Goal: Task Accomplishment & Management: Use online tool/utility

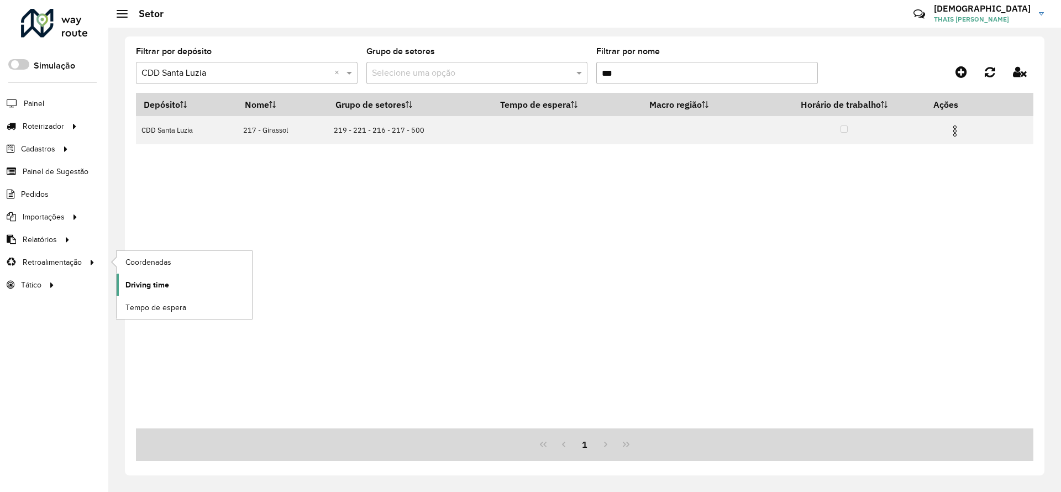
click at [150, 284] on span "Driving time" at bounding box center [147, 285] width 44 height 12
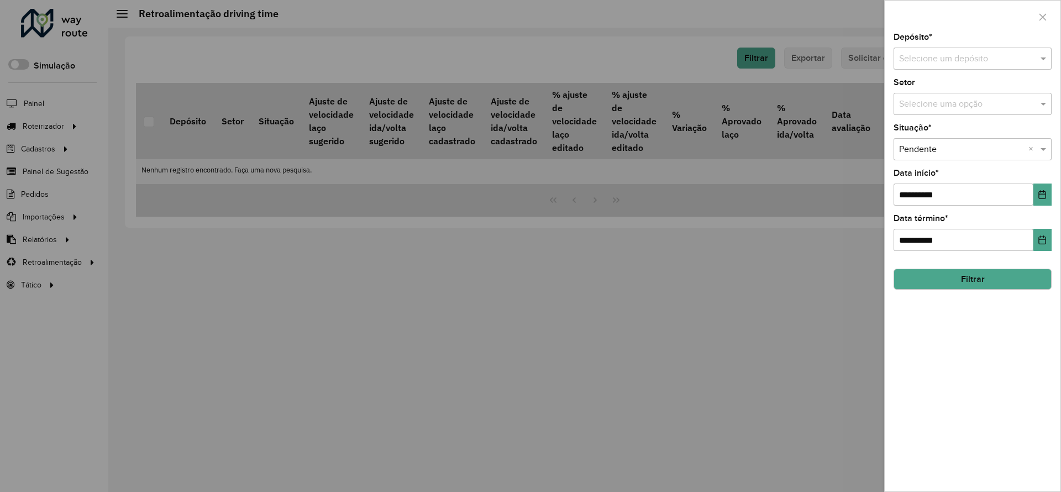
click at [942, 55] on input "text" at bounding box center [961, 58] width 125 height 13
type input "***"
click at [931, 101] on ng-dropdown-panel "CDD Santa Luzia" at bounding box center [972, 90] width 158 height 31
click at [936, 86] on span "CDD Santa Luzia" at bounding box center [930, 90] width 65 height 9
click at [1045, 192] on icon "Choose Date" at bounding box center [1041, 194] width 9 height 9
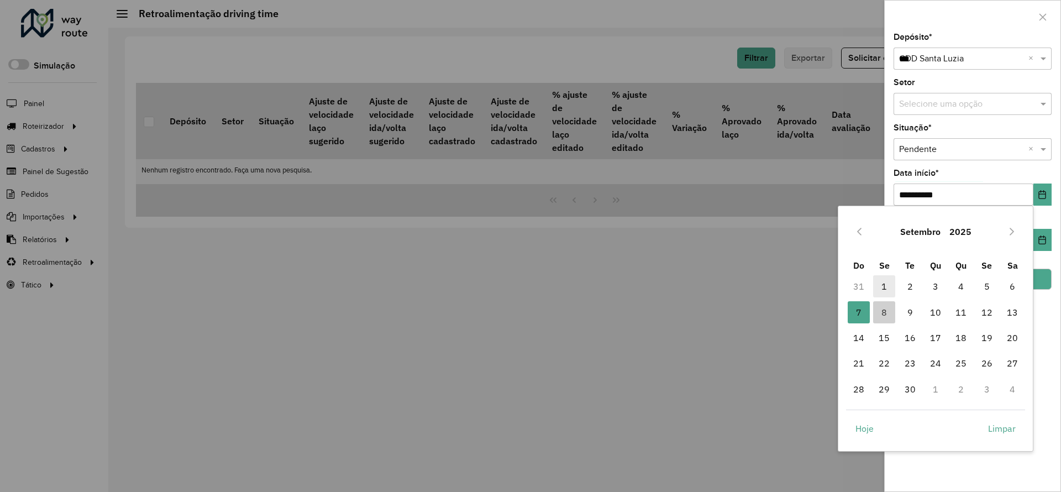
click at [888, 283] on span "1" at bounding box center [884, 286] width 22 height 22
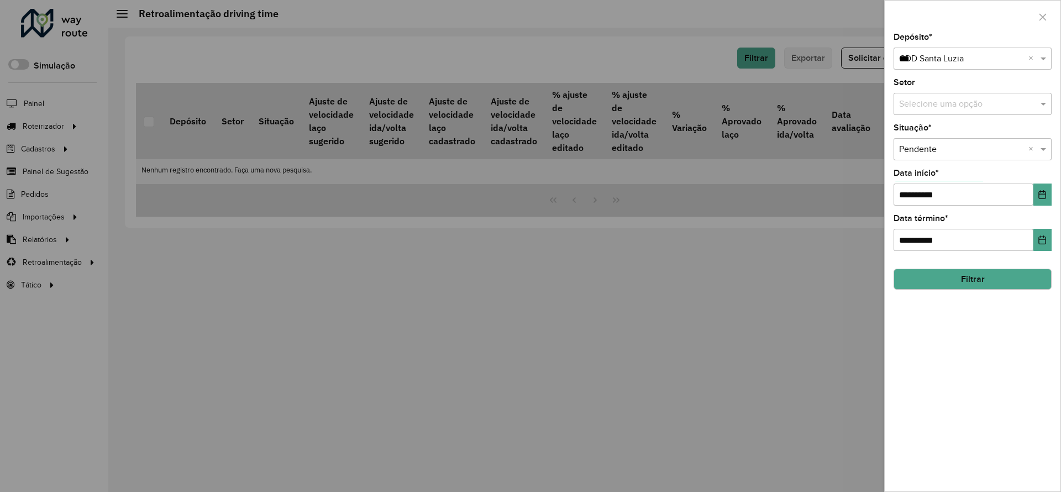
click at [1006, 280] on button "Filtrar" at bounding box center [972, 278] width 158 height 21
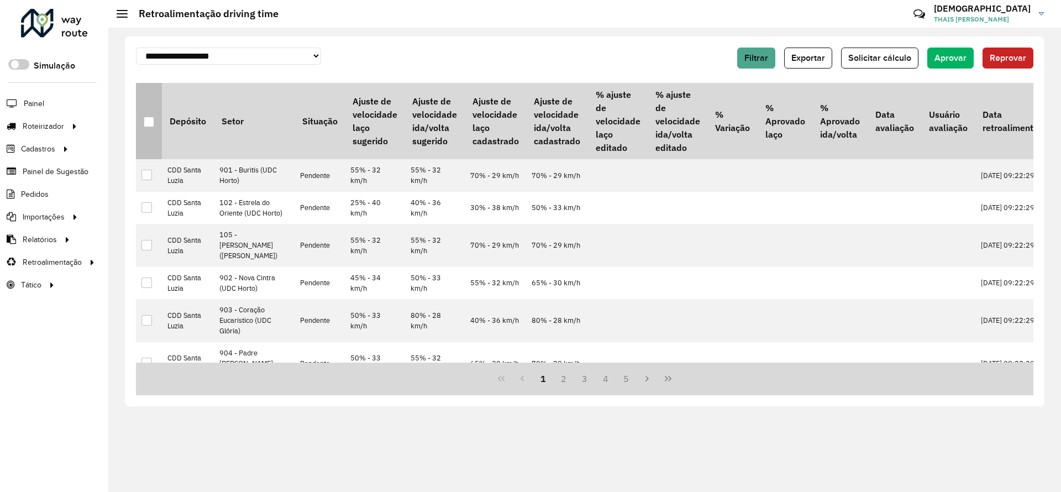
click at [150, 122] on div at bounding box center [149, 122] width 10 height 10
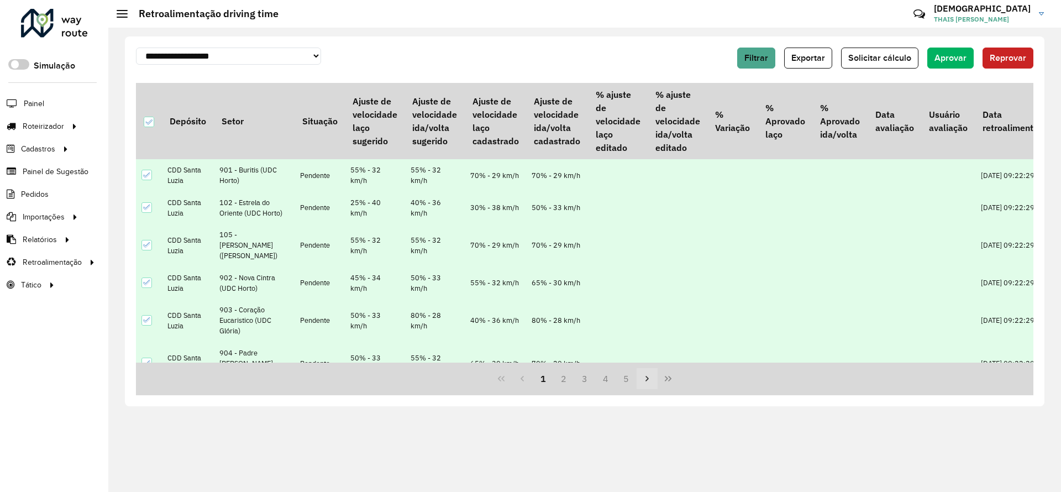
click at [646, 380] on icon "Next Page" at bounding box center [646, 379] width 3 height 6
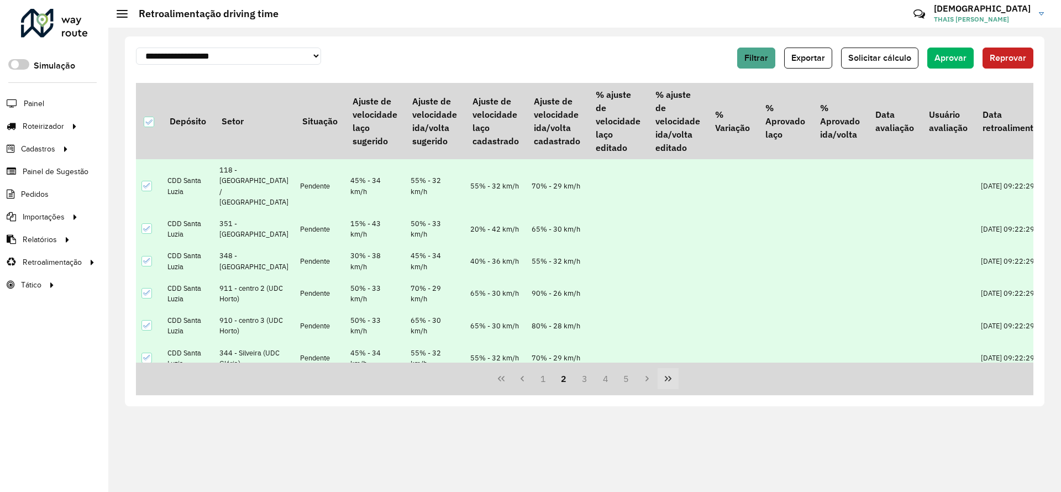
click at [667, 379] on icon "Last Page" at bounding box center [667, 378] width 9 height 9
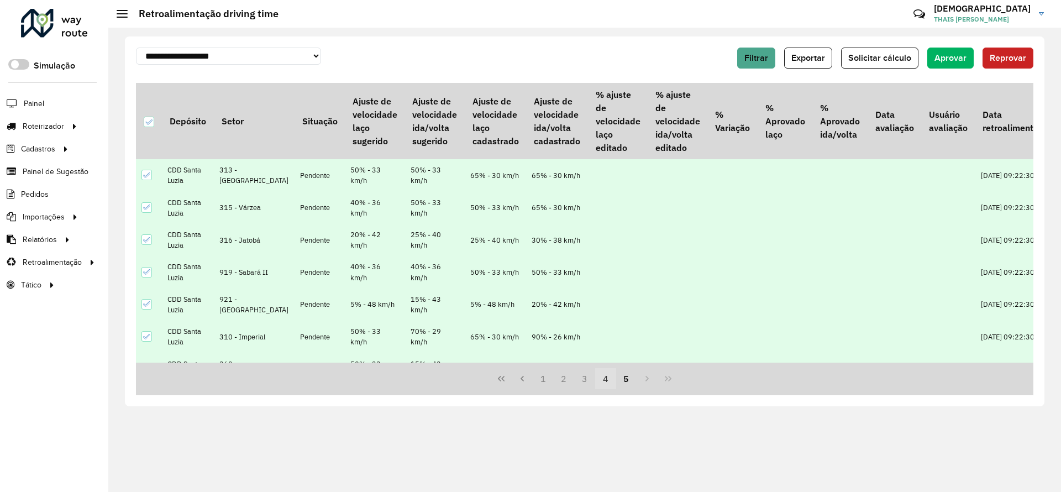
click at [608, 381] on button "4" at bounding box center [605, 378] width 21 height 21
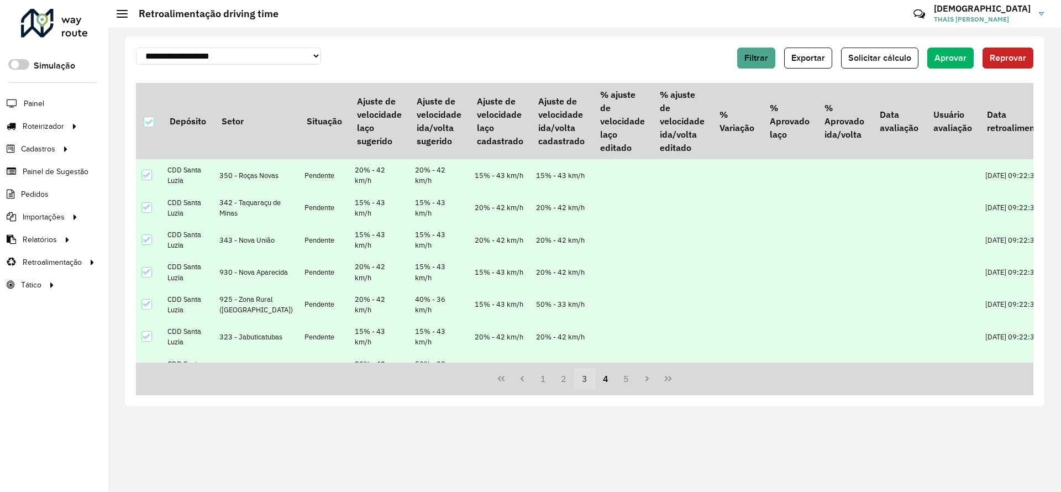
click at [584, 375] on button "3" at bounding box center [584, 378] width 21 height 21
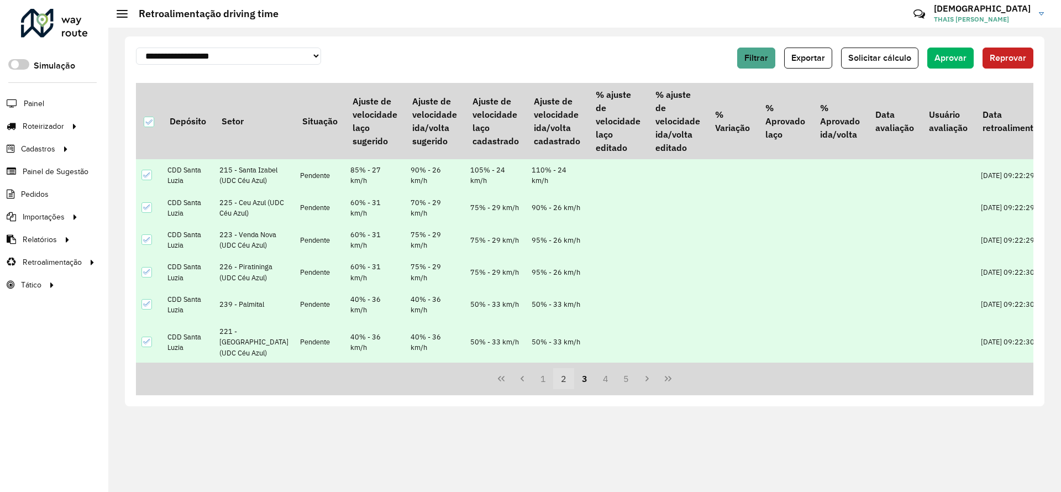
click at [566, 380] on button "2" at bounding box center [563, 378] width 21 height 21
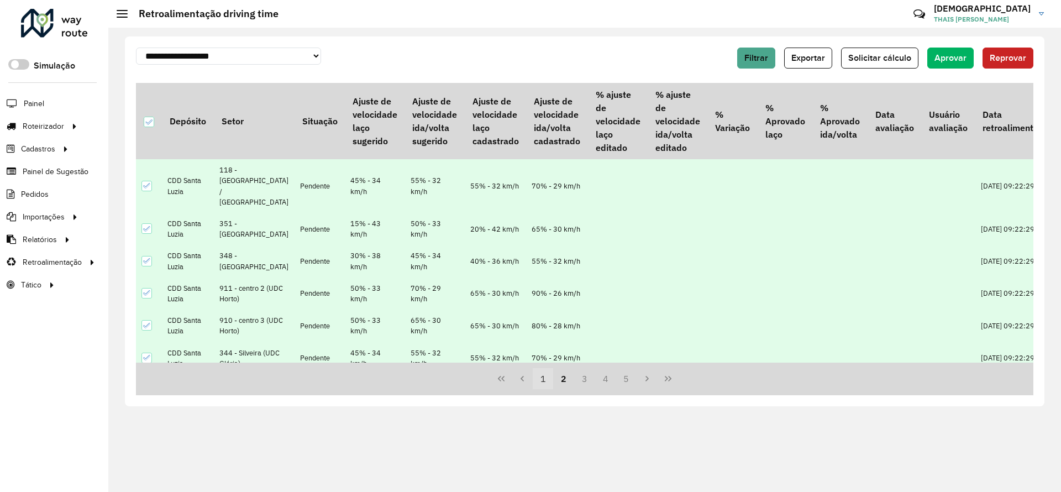
click at [541, 377] on button "1" at bounding box center [543, 378] width 21 height 21
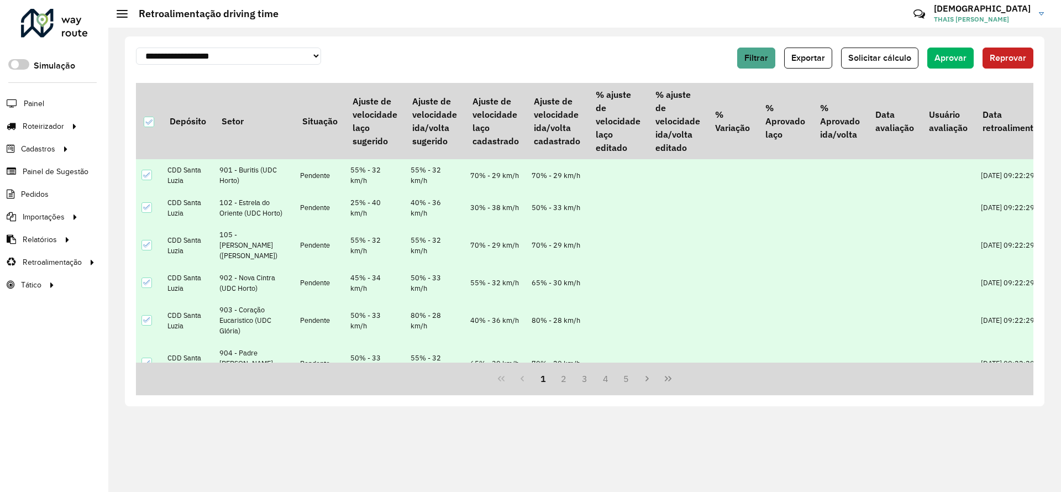
scroll to position [83, 0]
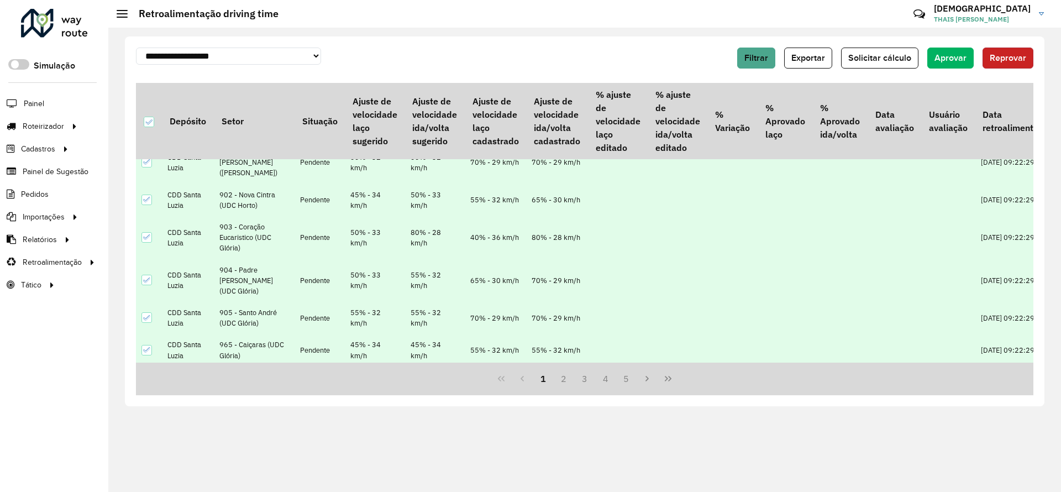
click at [1013, 48] on button "Reprovar" at bounding box center [1007, 58] width 51 height 21
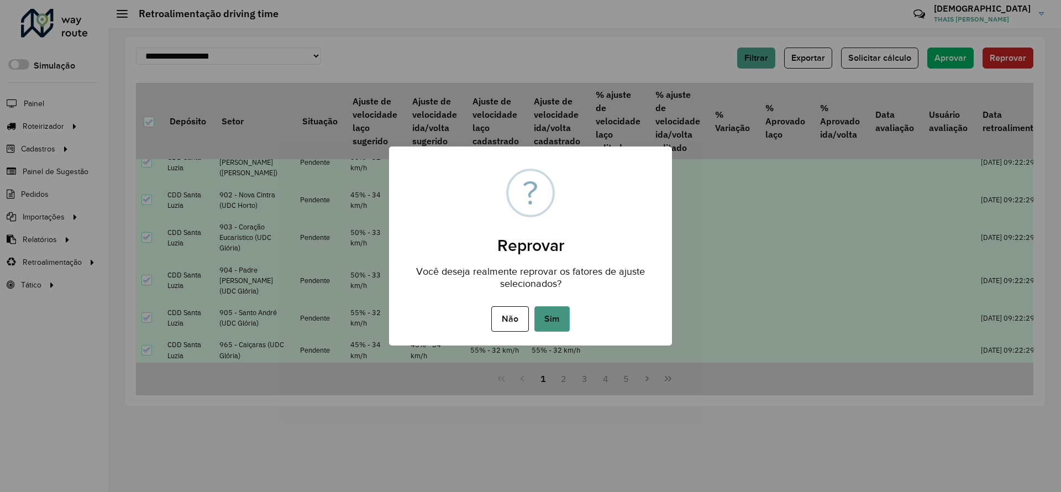
click at [564, 315] on button "Sim" at bounding box center [551, 318] width 35 height 25
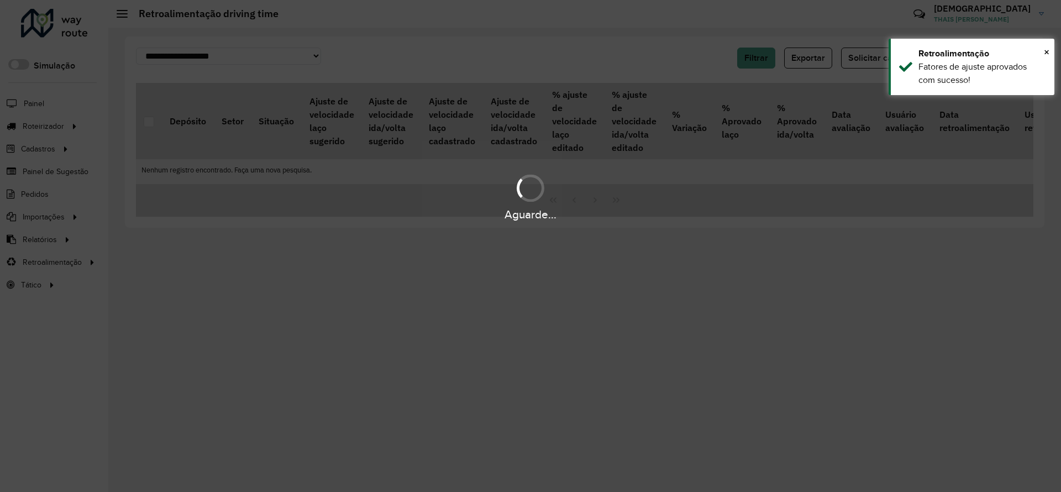
scroll to position [0, 0]
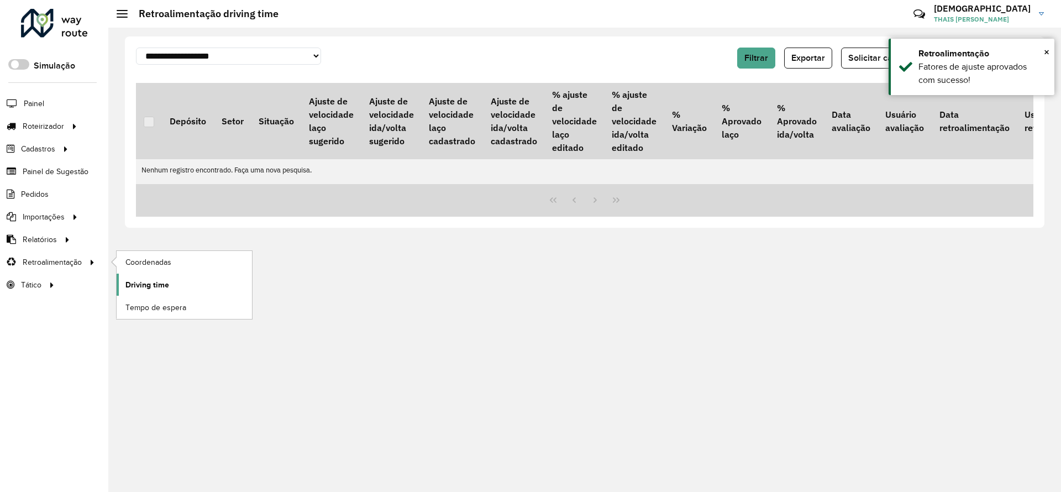
click at [161, 286] on span "Driving time" at bounding box center [147, 285] width 44 height 12
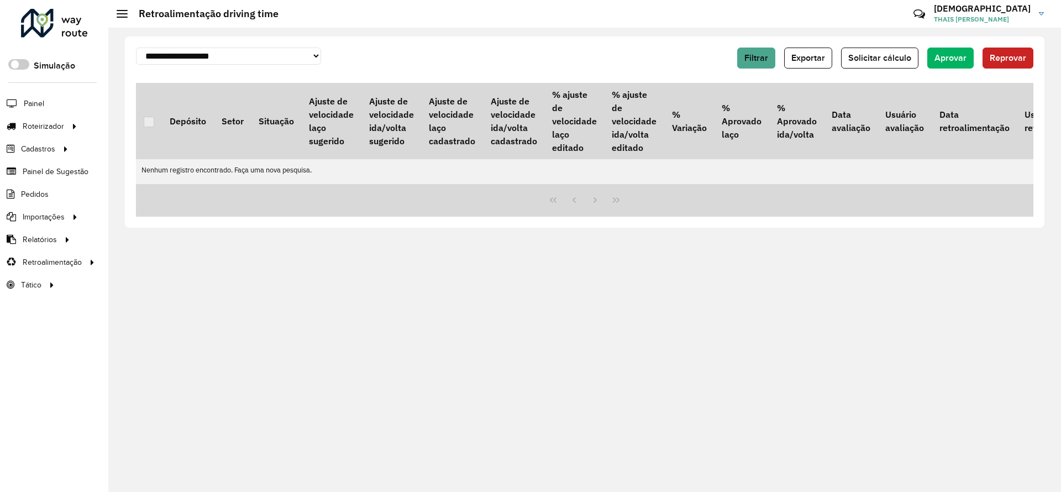
click at [737, 57] on div "Filtrar Exportar Solicitar cálculo Aprovar Reprovar" at bounding box center [811, 58] width 444 height 21
click at [757, 54] on span "Filtrar" at bounding box center [756, 57] width 24 height 9
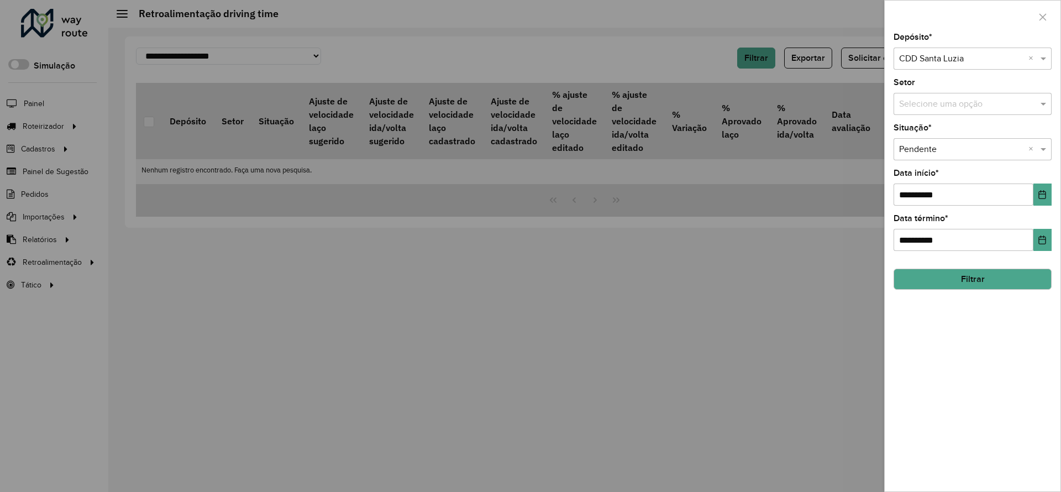
click at [921, 56] on input "text" at bounding box center [961, 58] width 125 height 13
type input "***"
click at [956, 92] on span "CDD Nova Iguaçu" at bounding box center [932, 90] width 68 height 9
click at [984, 273] on button "Filtrar" at bounding box center [972, 278] width 158 height 21
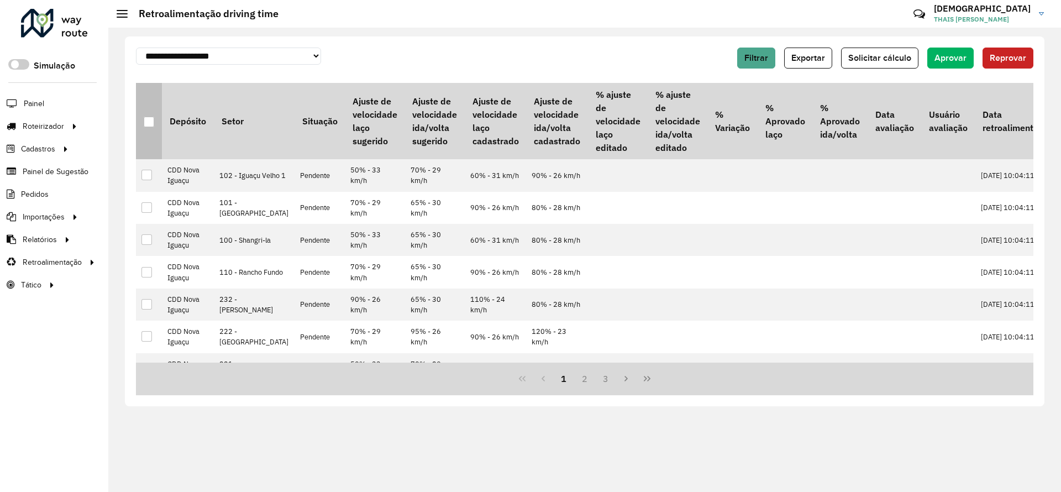
click at [149, 122] on div at bounding box center [149, 122] width 10 height 10
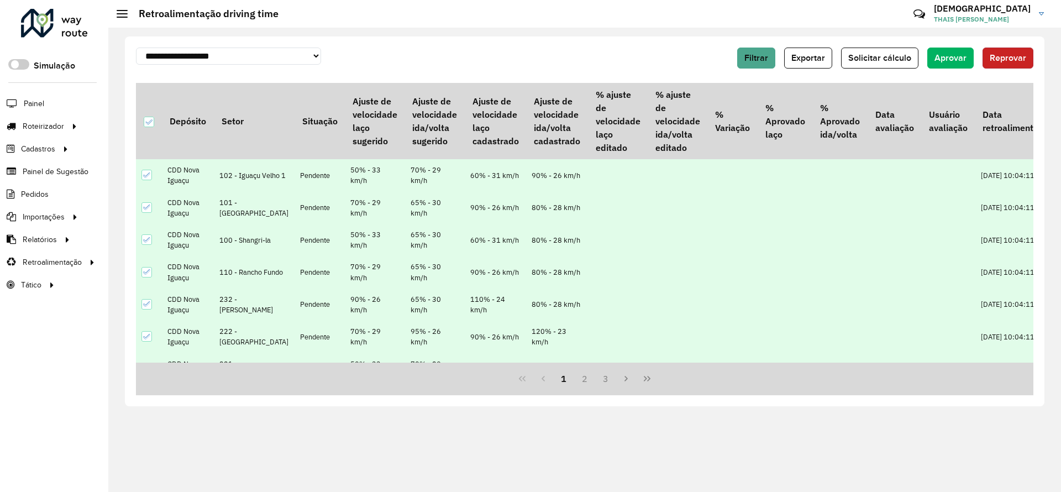
click at [1011, 58] on span "Reprovar" at bounding box center [1007, 57] width 36 height 9
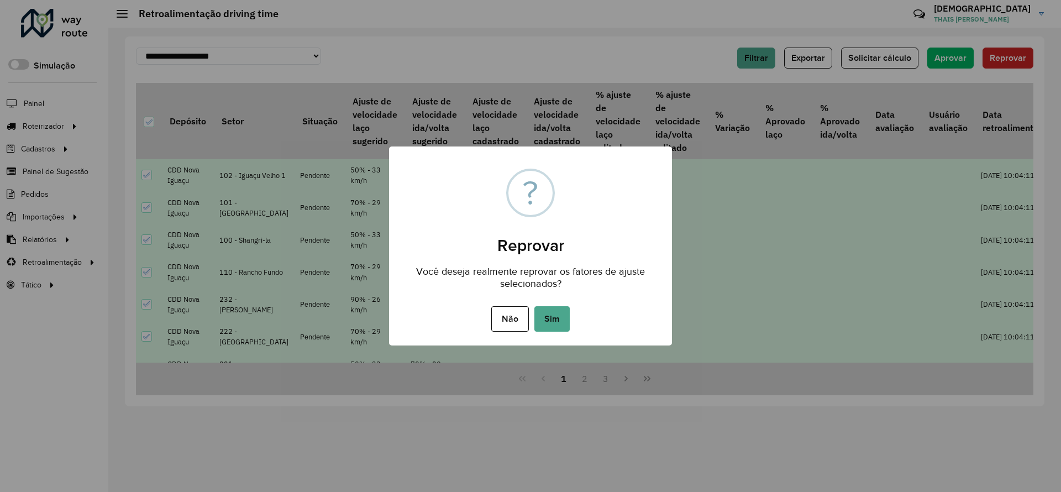
drag, startPoint x: 553, startPoint y: 321, endPoint x: 552, endPoint y: 377, distance: 55.8
click at [555, 320] on button "Sim" at bounding box center [551, 318] width 35 height 25
